Goal: Transaction & Acquisition: Purchase product/service

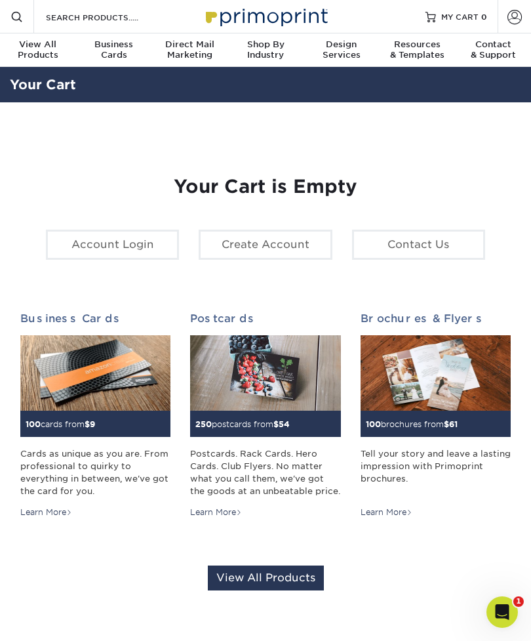
click at [510, 20] on span at bounding box center [515, 16] width 14 height 14
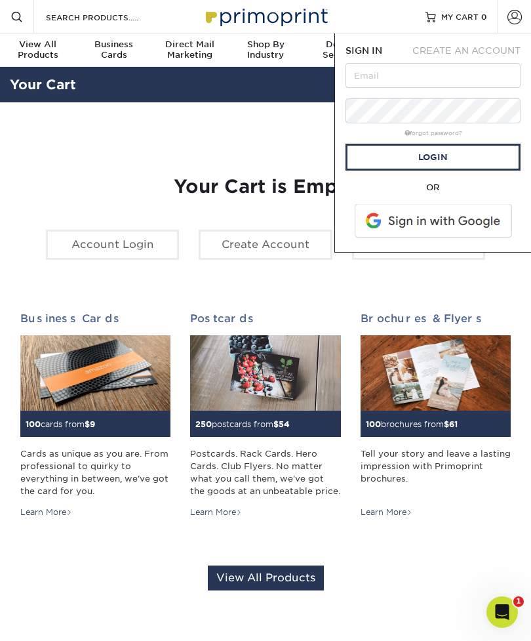
click at [434, 218] on span at bounding box center [434, 221] width 167 height 34
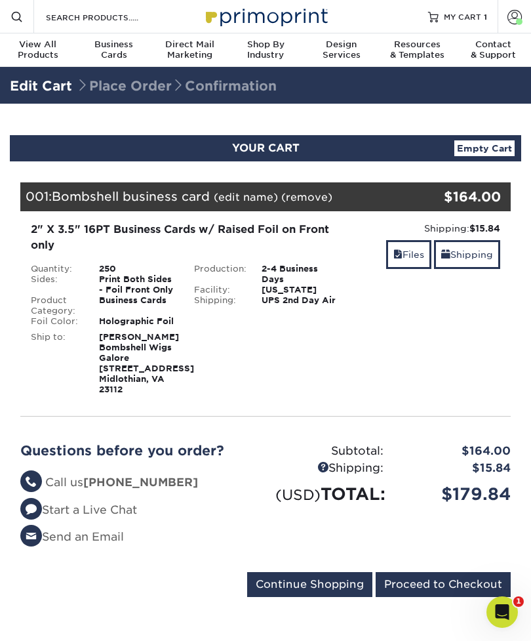
click at [447, 597] on input "Proceed to Checkout" at bounding box center [443, 584] width 135 height 25
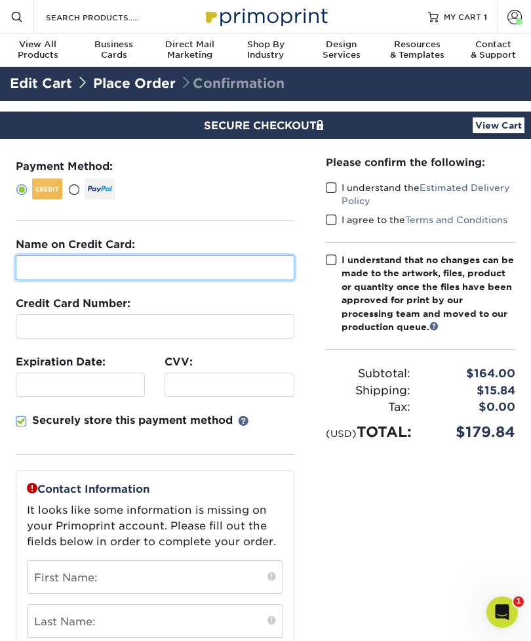
click at [226, 263] on input "text" at bounding box center [155, 267] width 279 height 25
type input "weatherspoon"
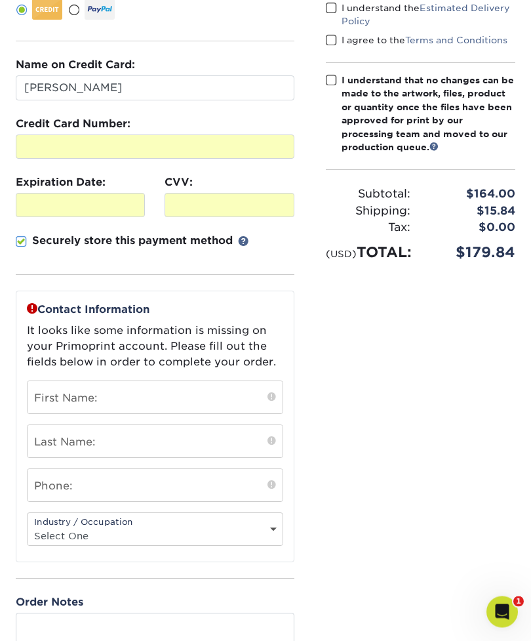
scroll to position [180, 0]
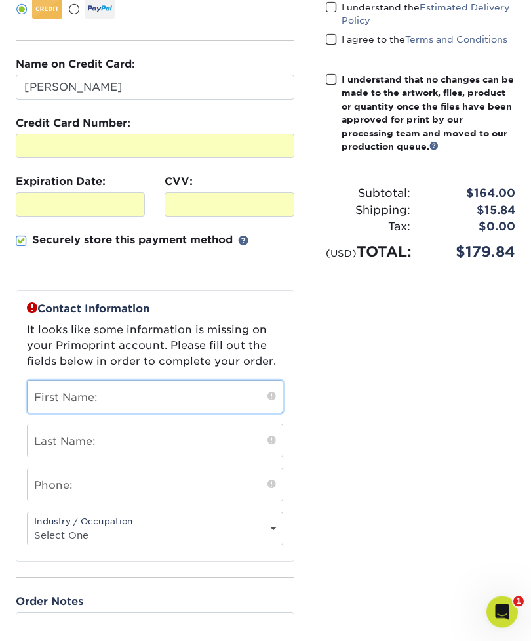
click at [217, 390] on input "text" at bounding box center [155, 397] width 255 height 32
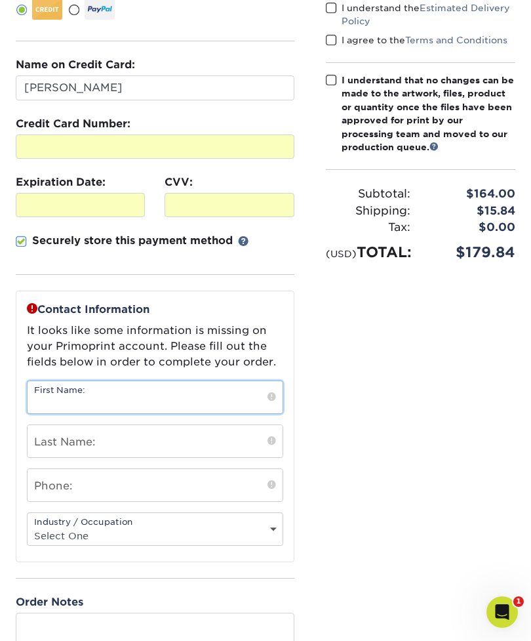
type input "Lameisha"
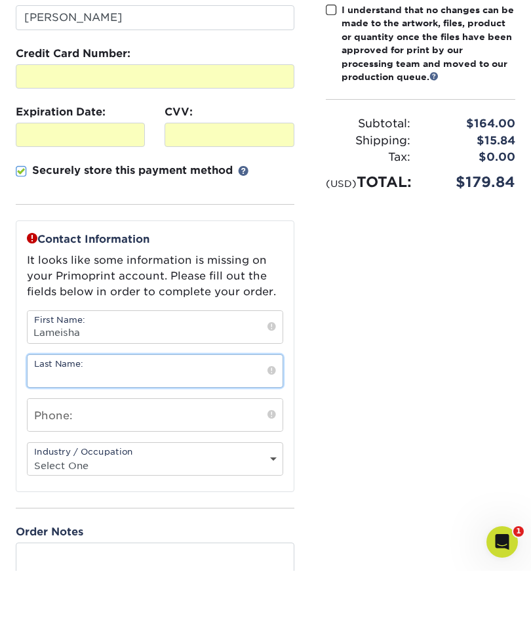
type input "Weatherspoon"
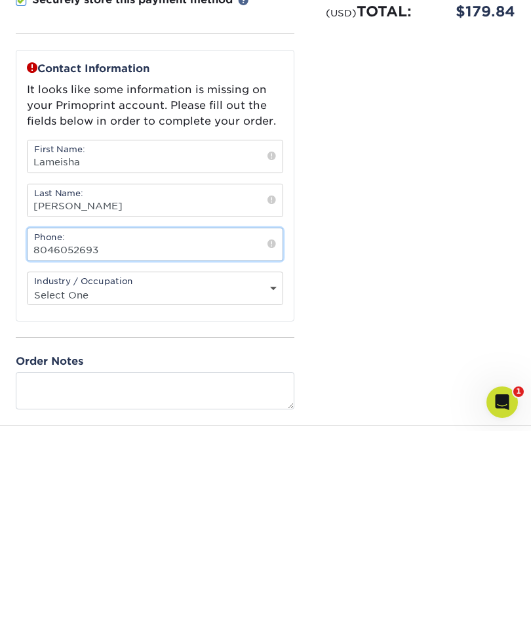
type input "8046052693"
click at [207, 495] on select "Select One Administrative Executive Human Resources Construction Education Ente…" at bounding box center [155, 504] width 255 height 19
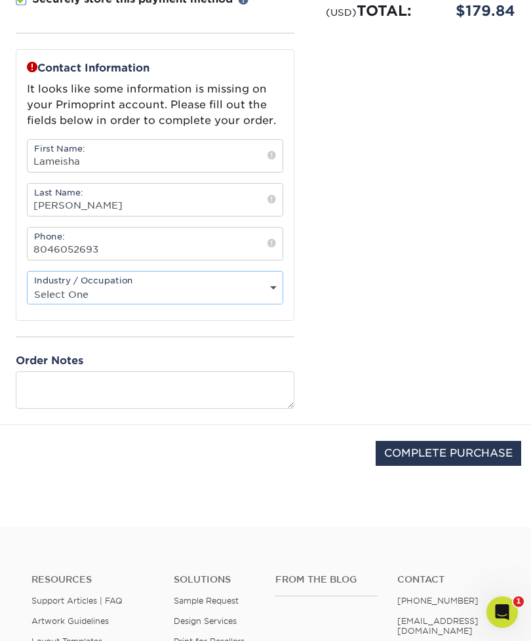
select select "26"
click at [412, 460] on input "COMPLETE PURCHASE" at bounding box center [449, 453] width 146 height 25
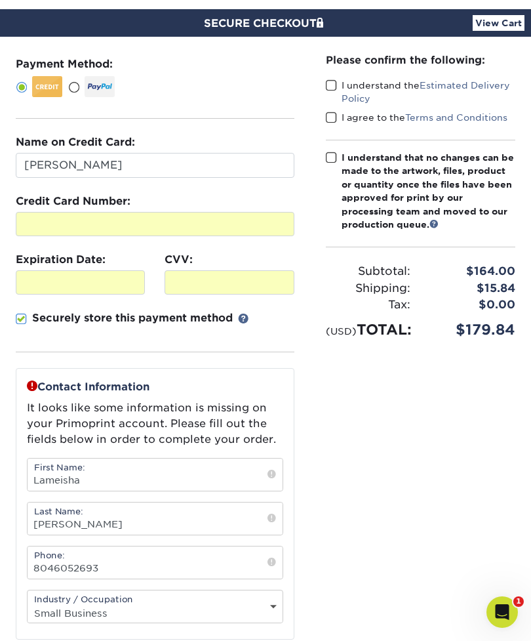
scroll to position [75, 0]
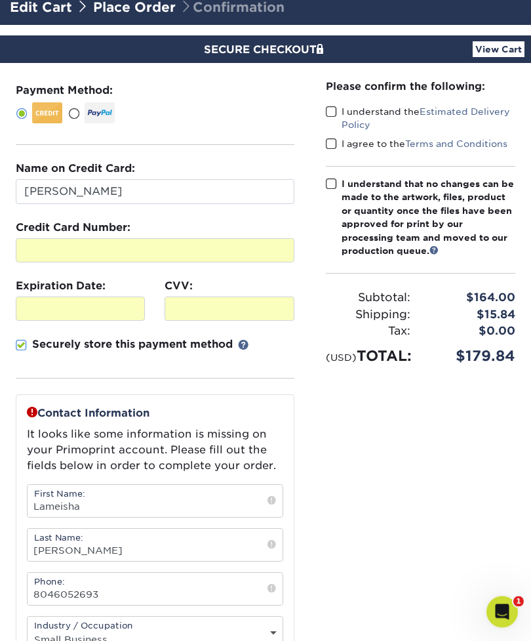
click at [327, 108] on span at bounding box center [331, 112] width 11 height 12
click at [0, 0] on input "I understand the Estimated Delivery Policy" at bounding box center [0, 0] width 0 height 0
click at [329, 147] on span at bounding box center [331, 144] width 11 height 12
click at [0, 0] on input "I agree to the Terms and Conditions" at bounding box center [0, 0] width 0 height 0
click at [332, 188] on label "I understand that no changes can be made to the artwork, files, product or quan…" at bounding box center [421, 218] width 190 height 80
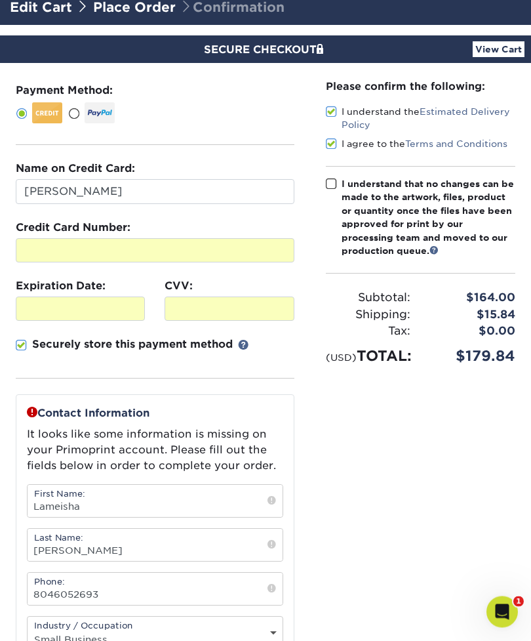
click at [0, 0] on input "I understand that no changes can be made to the artwork, files, product or quan…" at bounding box center [0, 0] width 0 height 0
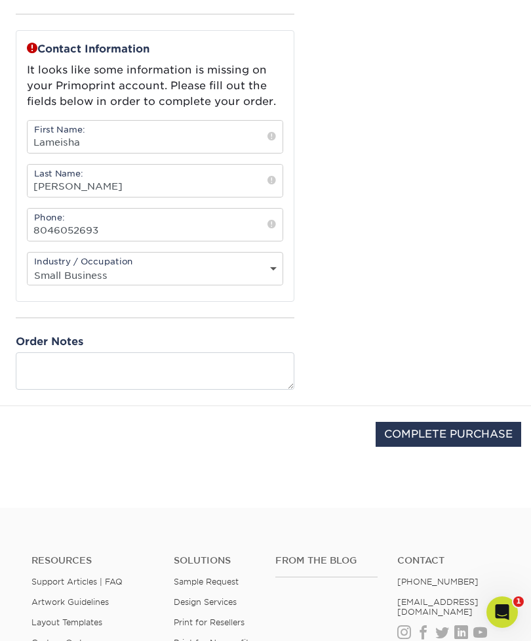
scroll to position [508, 0]
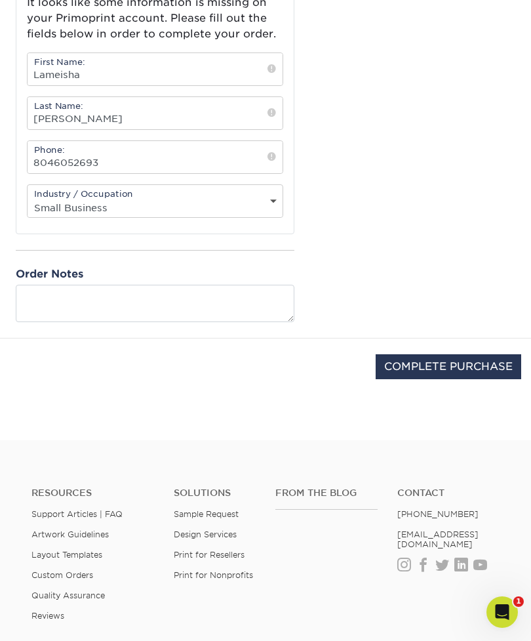
click at [442, 377] on input "COMPLETE PURCHASE" at bounding box center [449, 366] width 146 height 25
type input "PROCESSING, PLEASE WAIT..."
